Goal: Navigation & Orientation: Find specific page/section

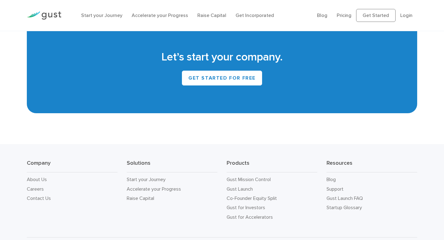
scroll to position [2668, 0]
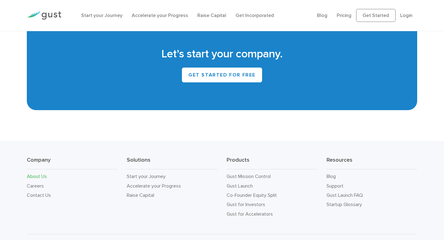
click at [33, 176] on link "About Us" at bounding box center [37, 176] width 20 height 6
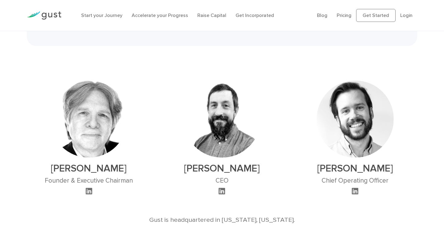
scroll to position [313, 0]
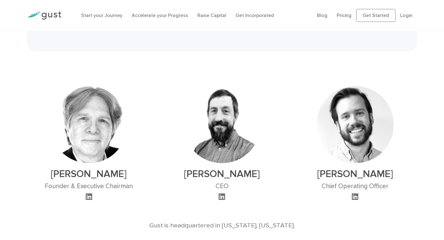
click at [99, 127] on img at bounding box center [88, 124] width 77 height 77
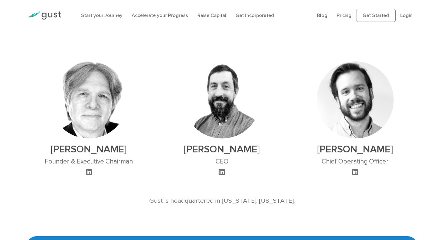
scroll to position [341, 0]
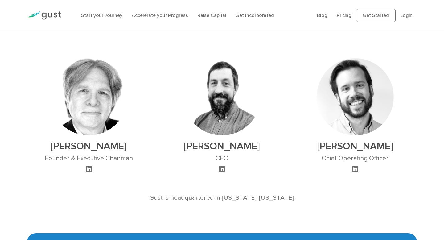
click at [86, 165] on icon at bounding box center [89, 168] width 6 height 7
